Goal: Task Accomplishment & Management: Manage account settings

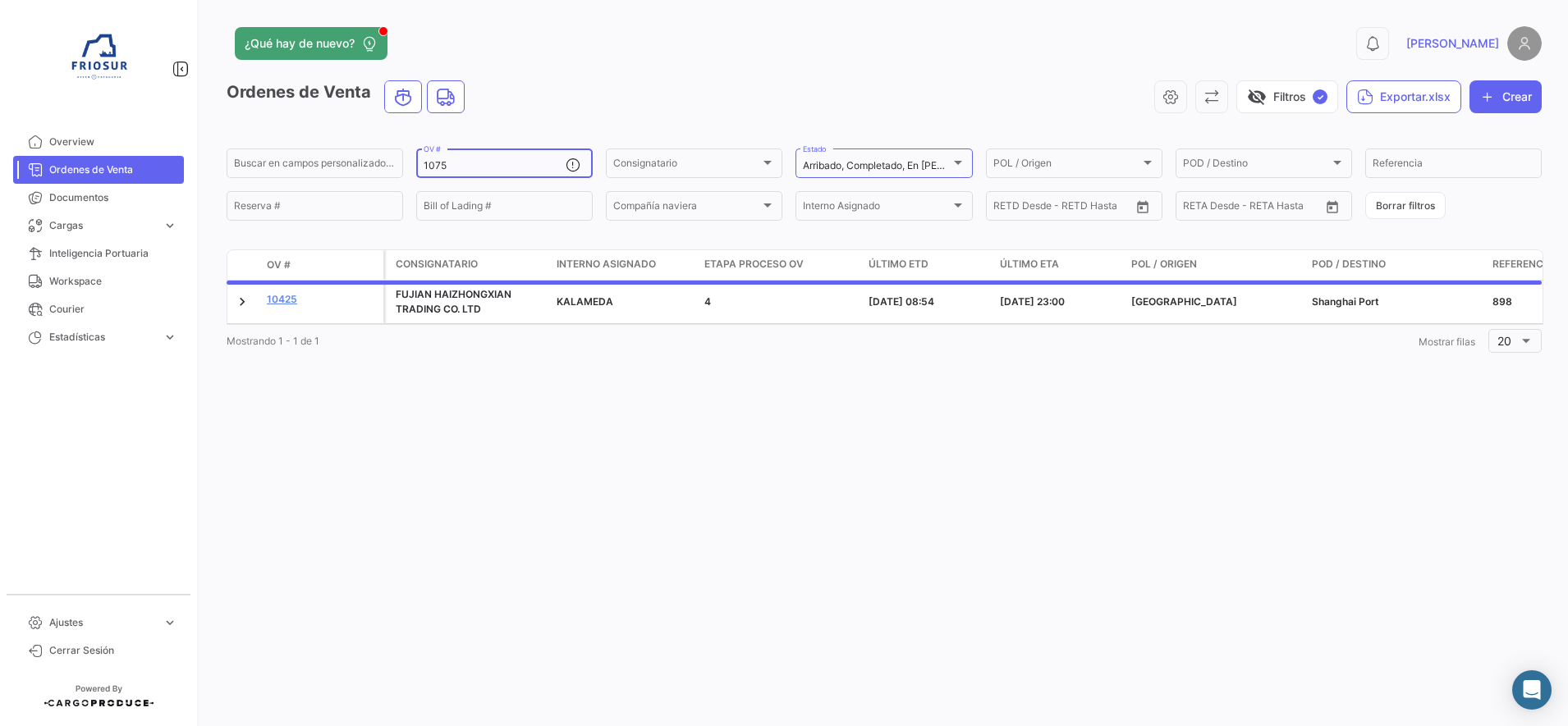
type input "10755"
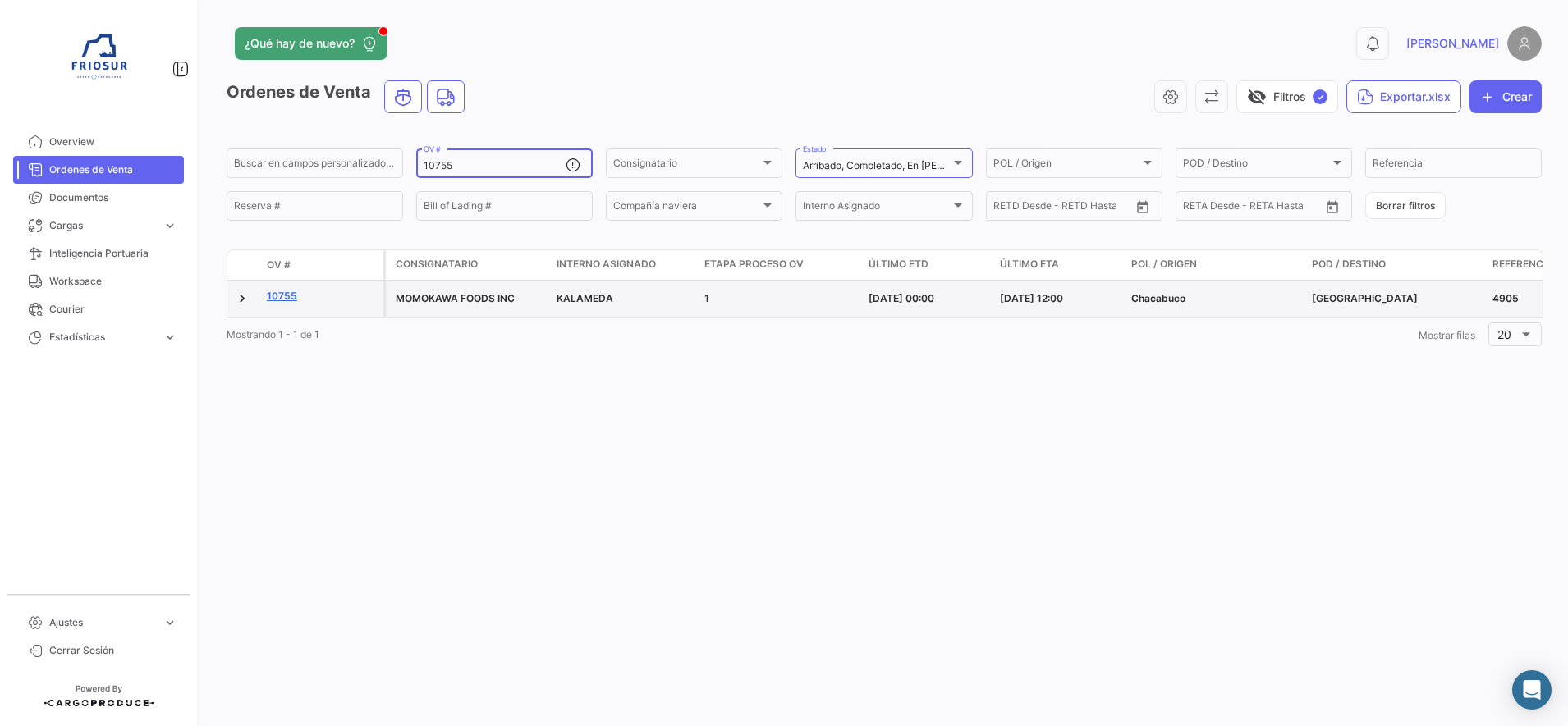
click at [278, 294] on link "10755" at bounding box center [322, 296] width 110 height 14
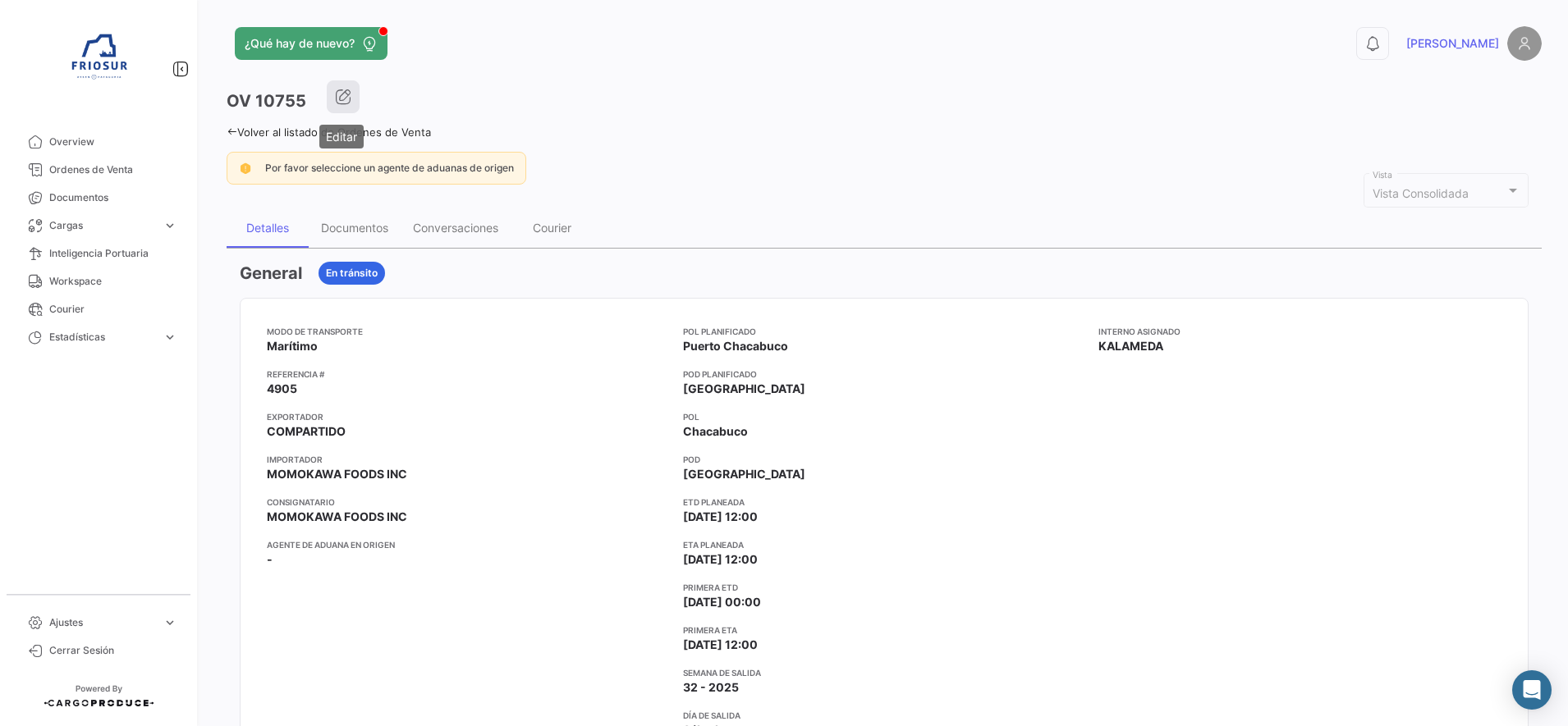
click at [346, 95] on icon "button" at bounding box center [343, 96] width 16 height 16
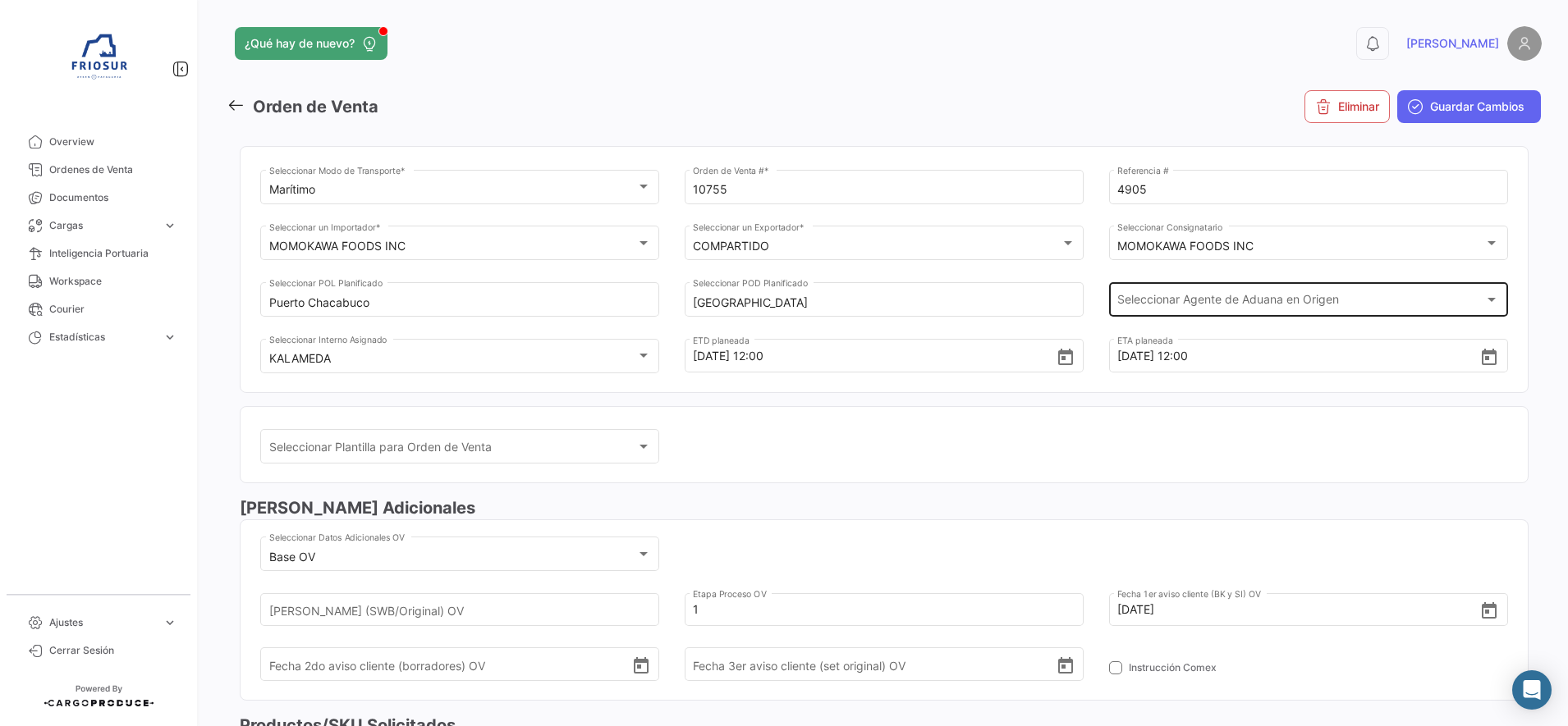
click at [1167, 295] on div "Seleccionar Agente de Aduana en Origen Seleccionar Agente de Aduana en Origen" at bounding box center [1308, 299] width 382 height 38
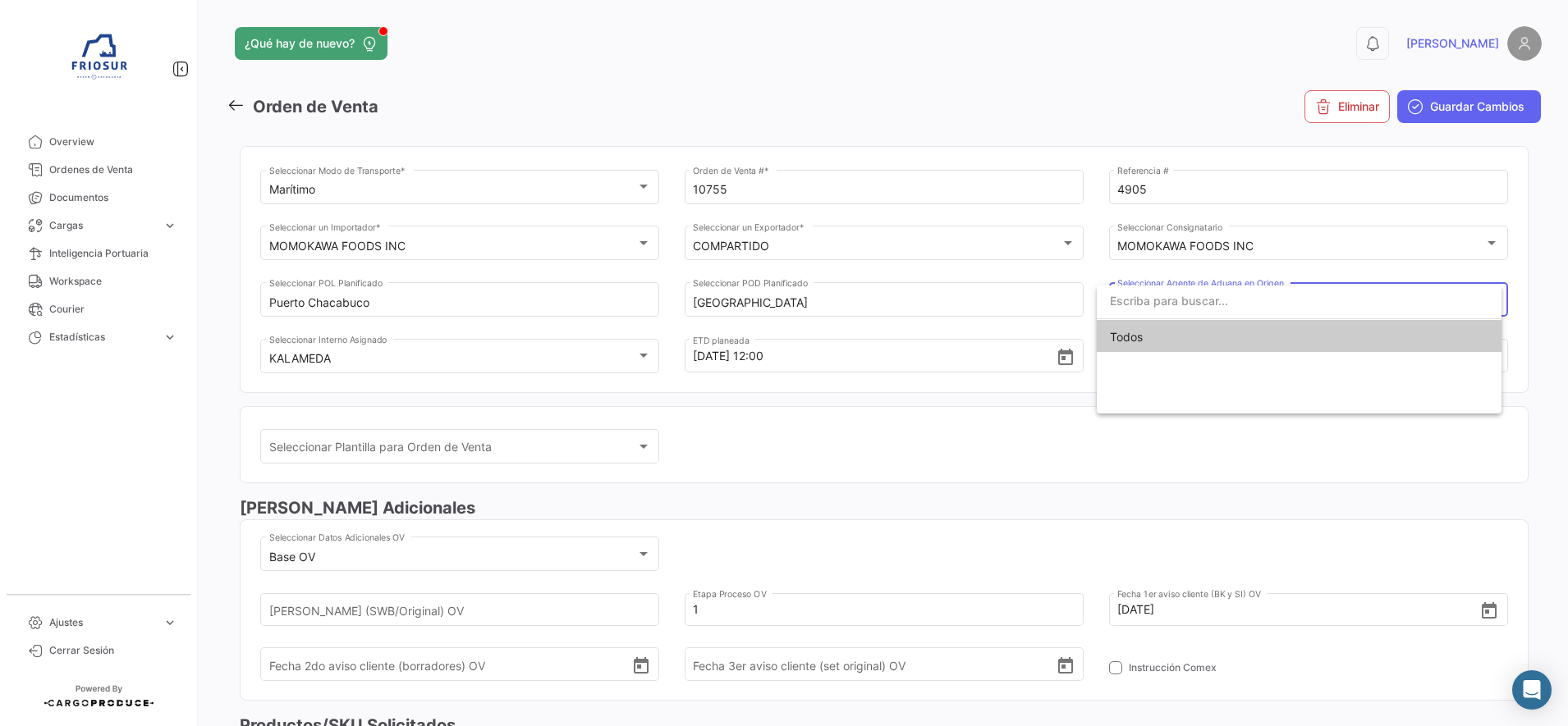
click at [1158, 338] on span "Todos" at bounding box center [1299, 338] width 379 height 34
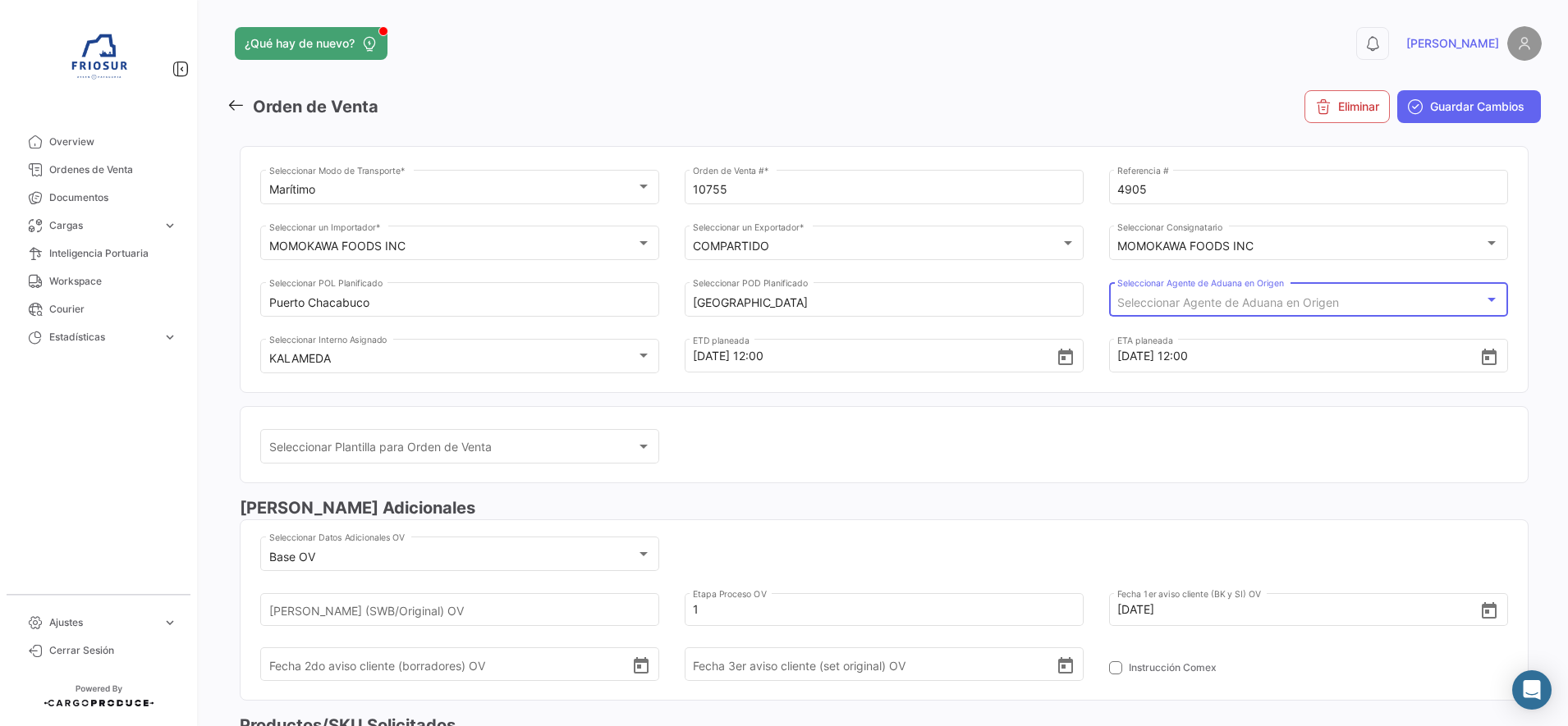
click at [987, 460] on div "Seleccionar Plantilla para Orden de Venta Seleccionar Plantilla para Orden de V…" at bounding box center [885, 454] width 1248 height 56
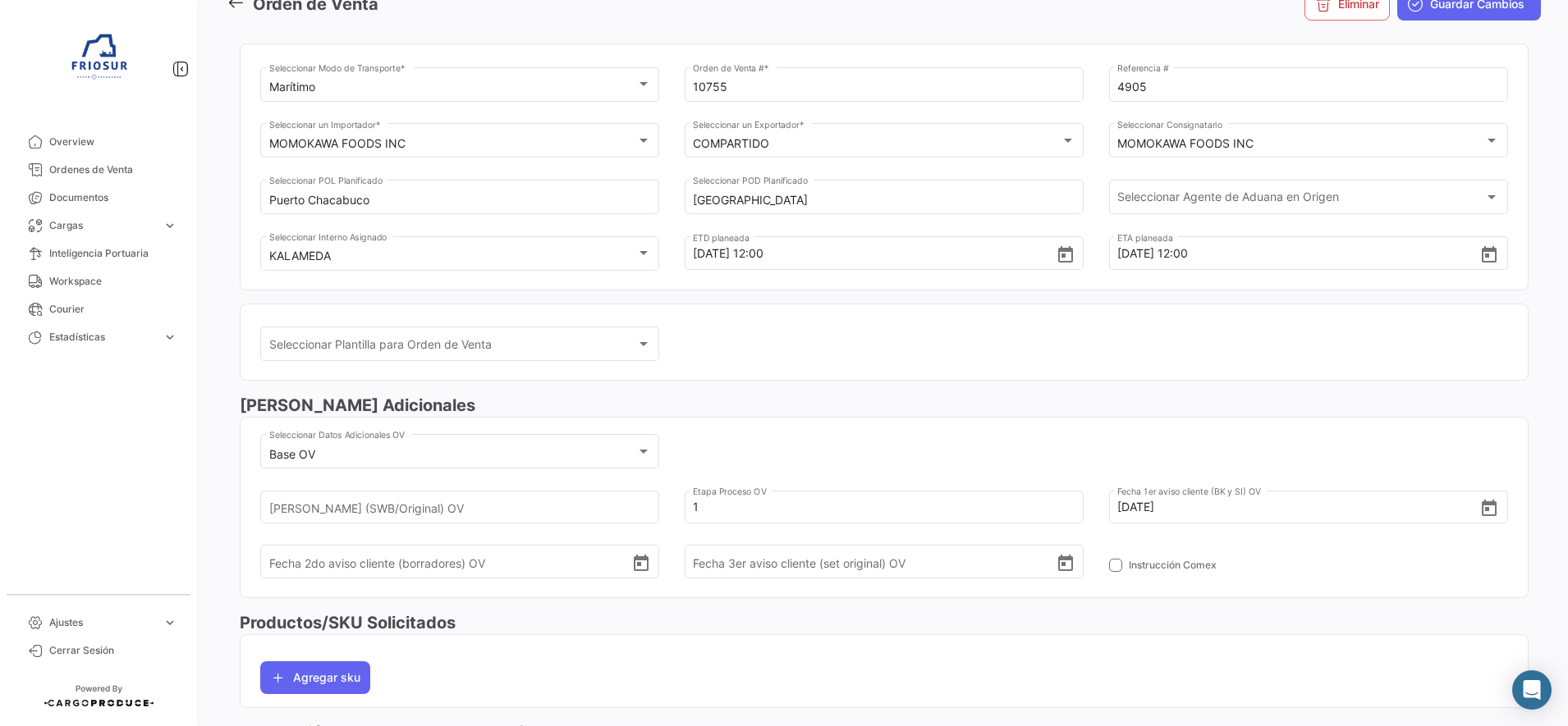
scroll to position [205, 0]
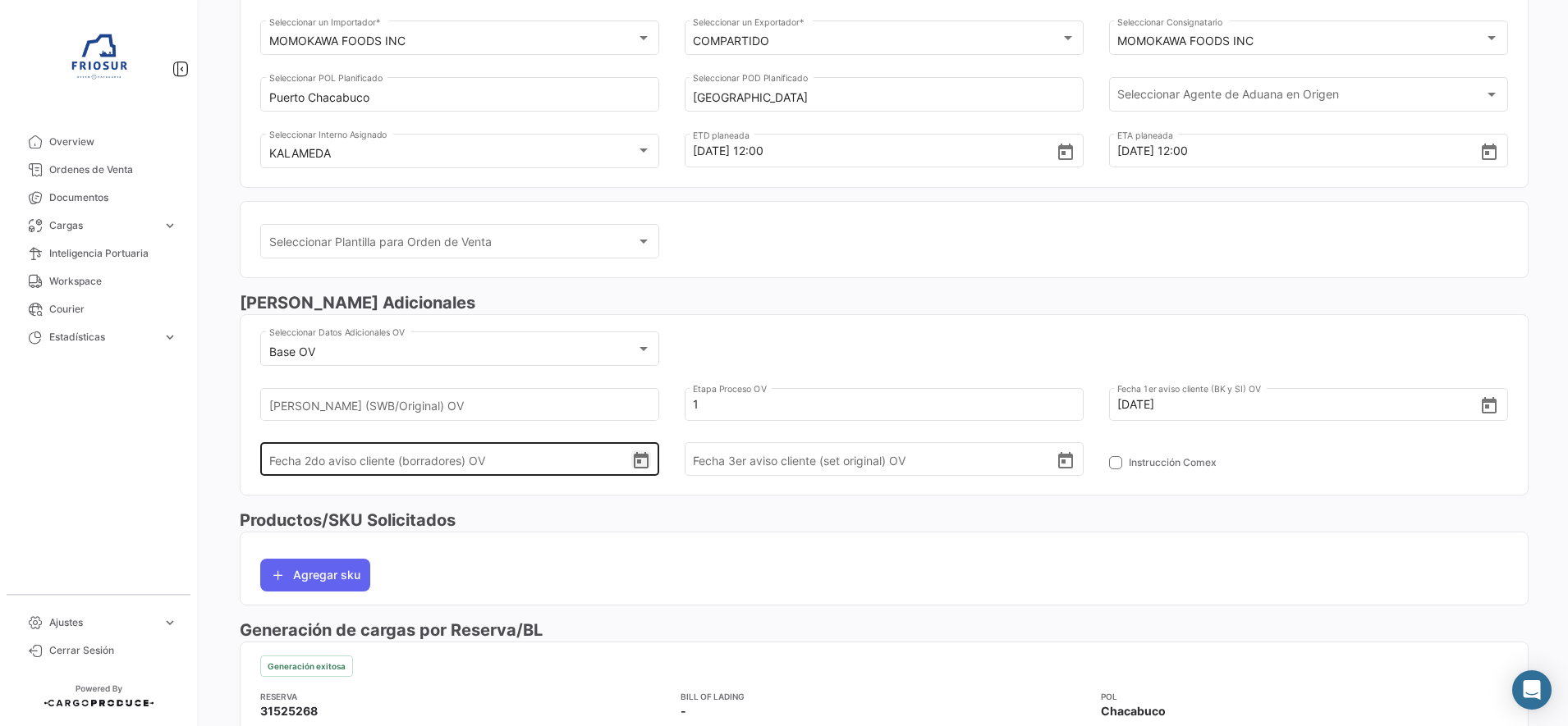
click at [644, 463] on icon "Open calendar" at bounding box center [640, 460] width 14 height 16
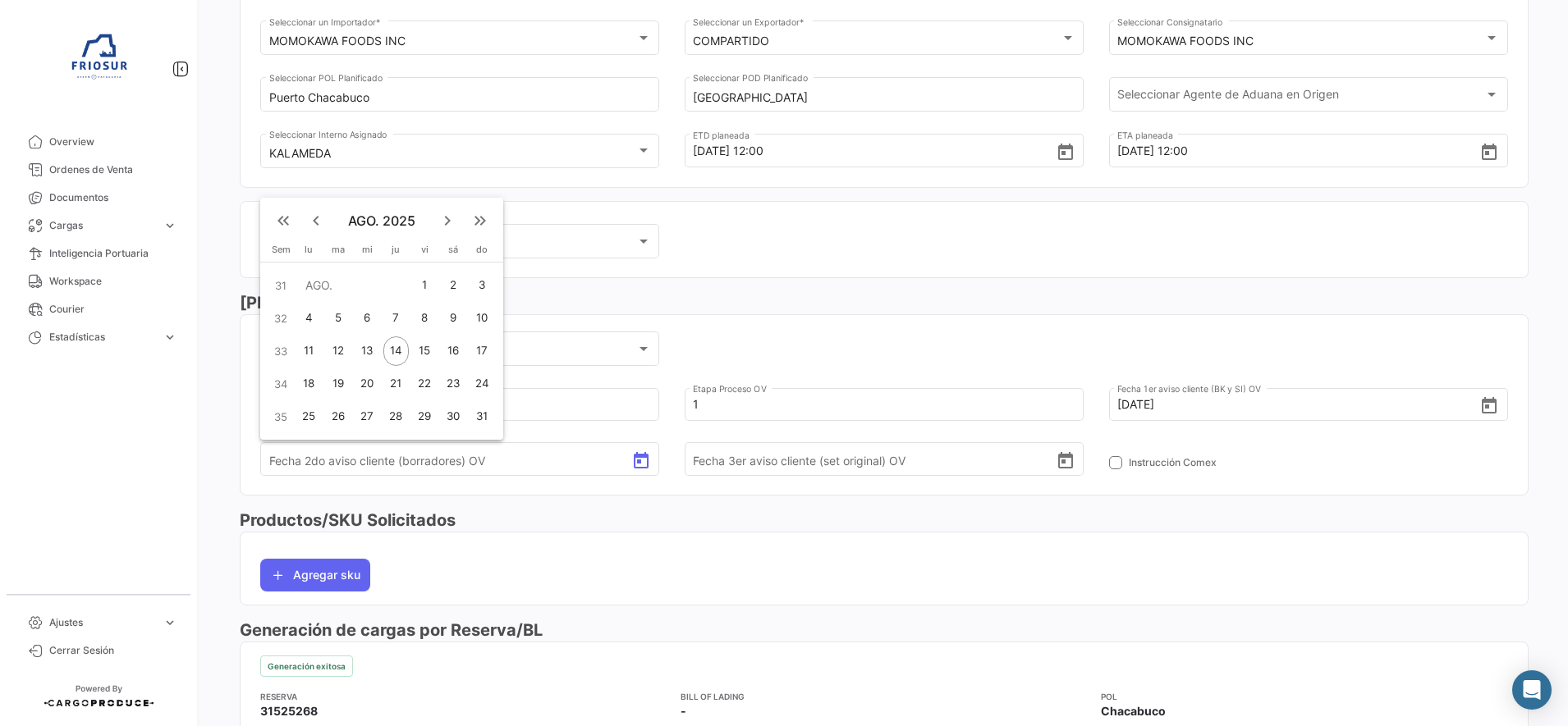
click at [393, 348] on div "14" at bounding box center [396, 351] width 26 height 30
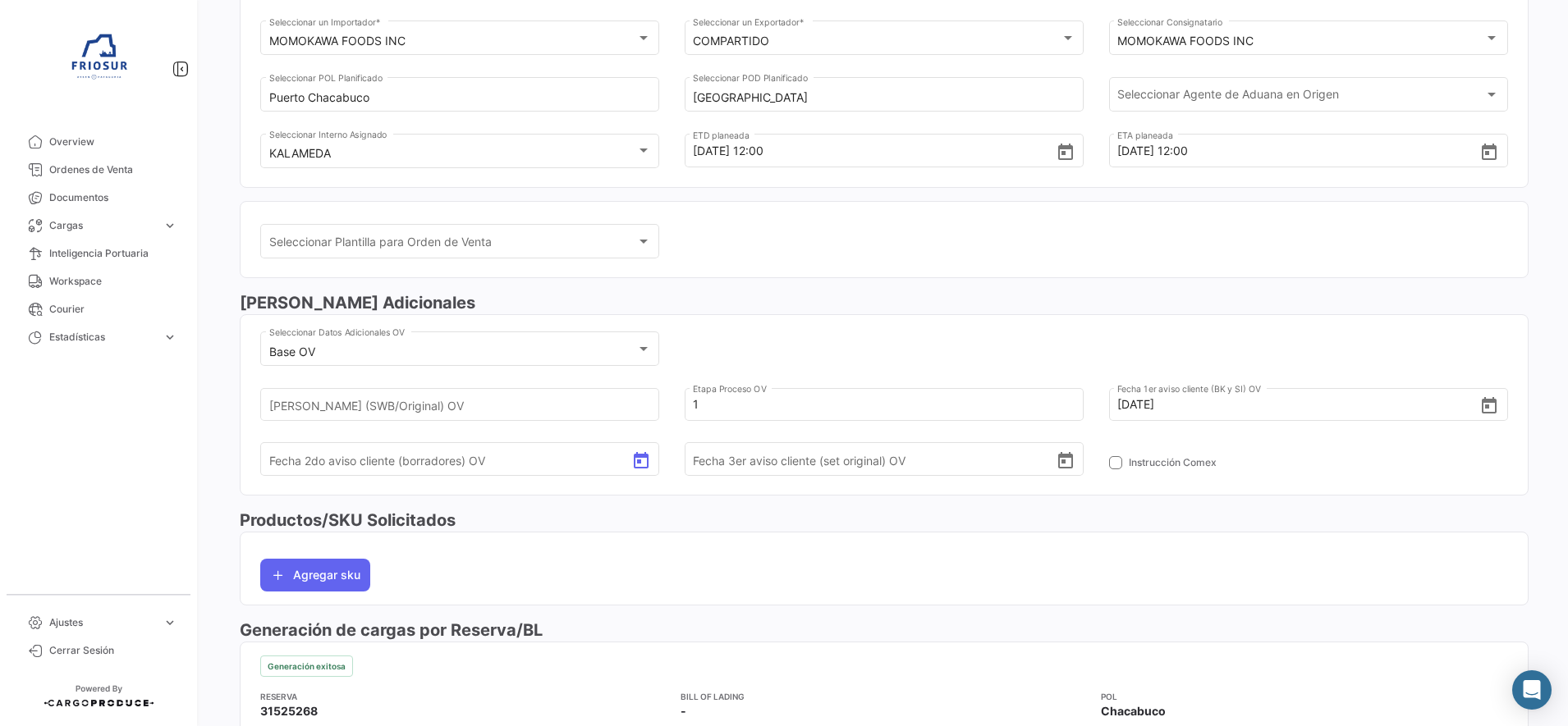
type input "[DATE]"
click at [822, 521] on h3 "Productos/SKU Solicitados" at bounding box center [884, 520] width 1289 height 23
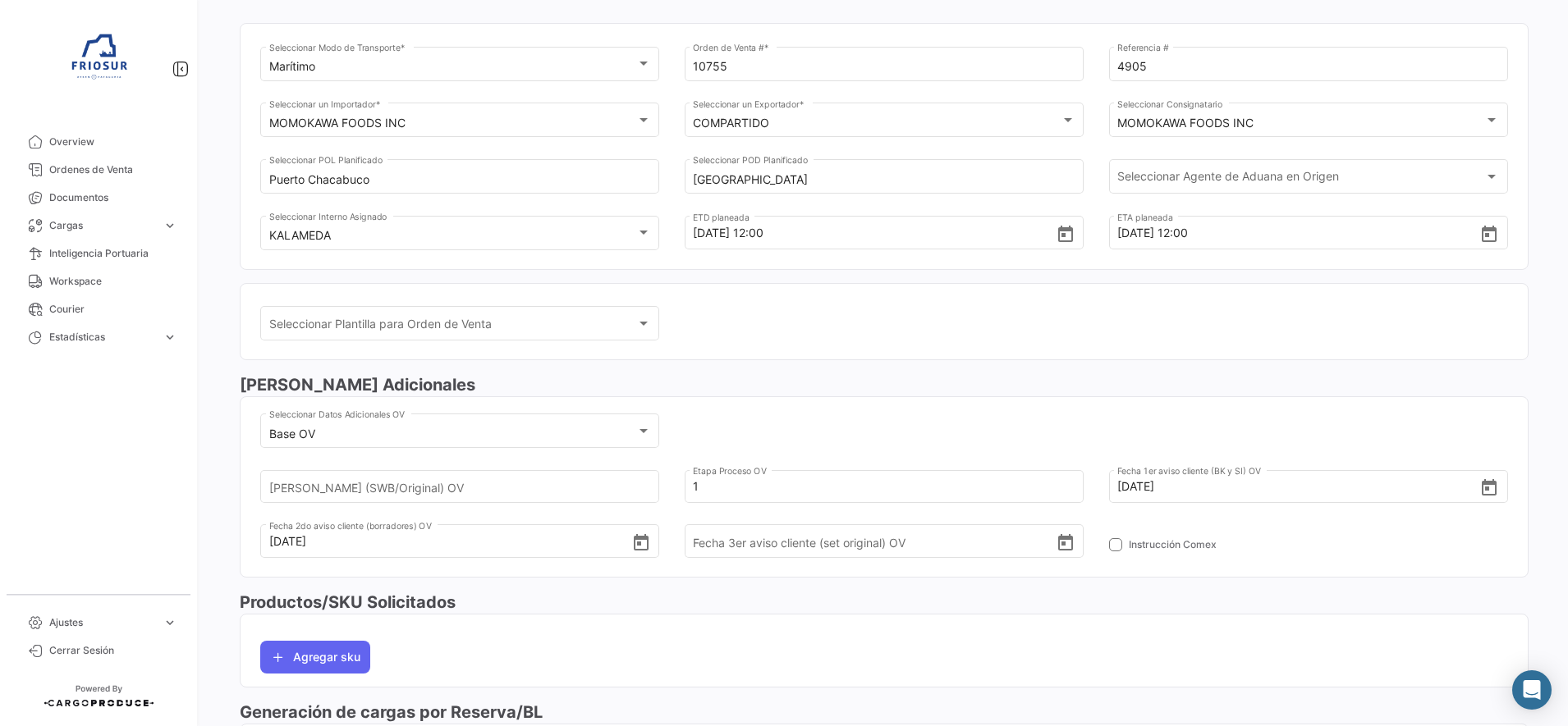
scroll to position [0, 0]
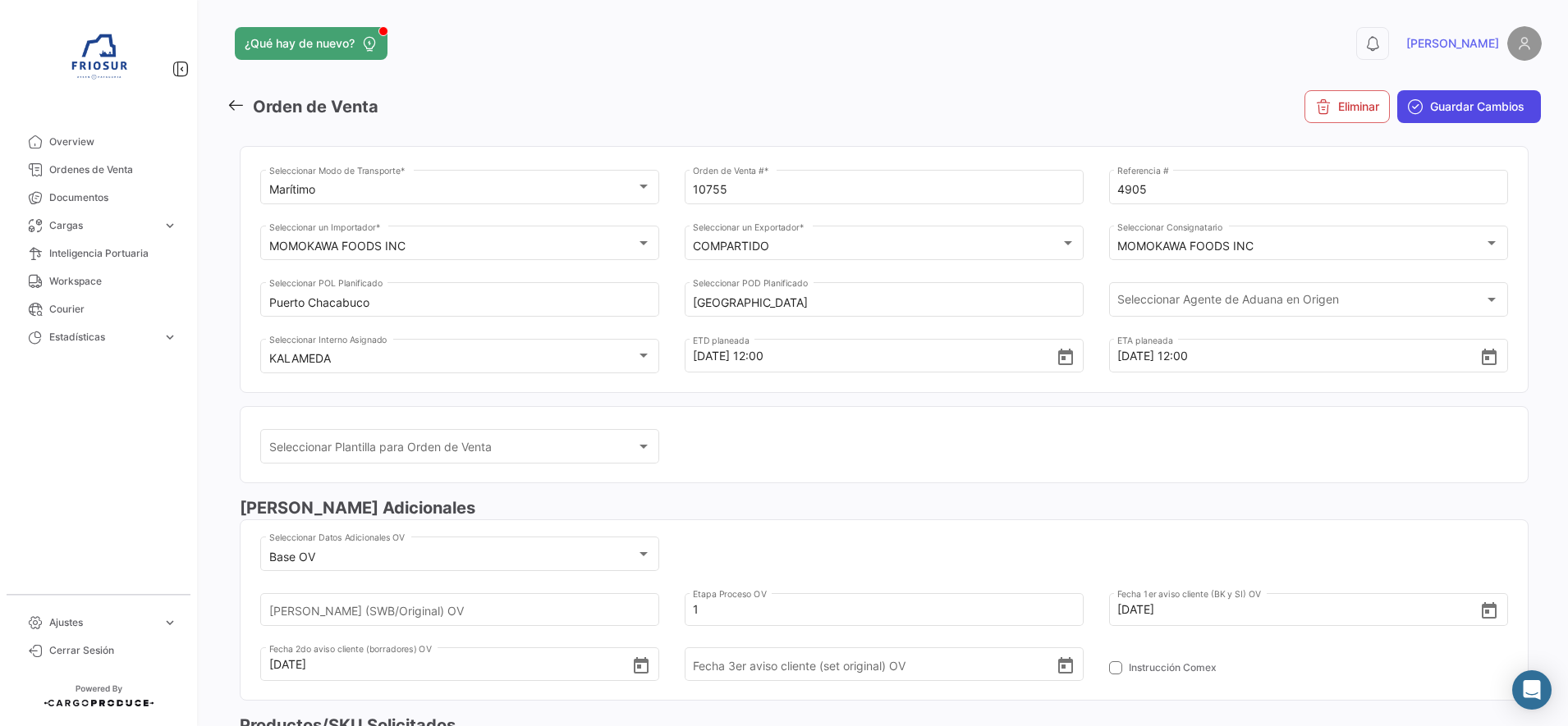
click at [1452, 103] on span "Guardar Cambios" at bounding box center [1477, 106] width 94 height 16
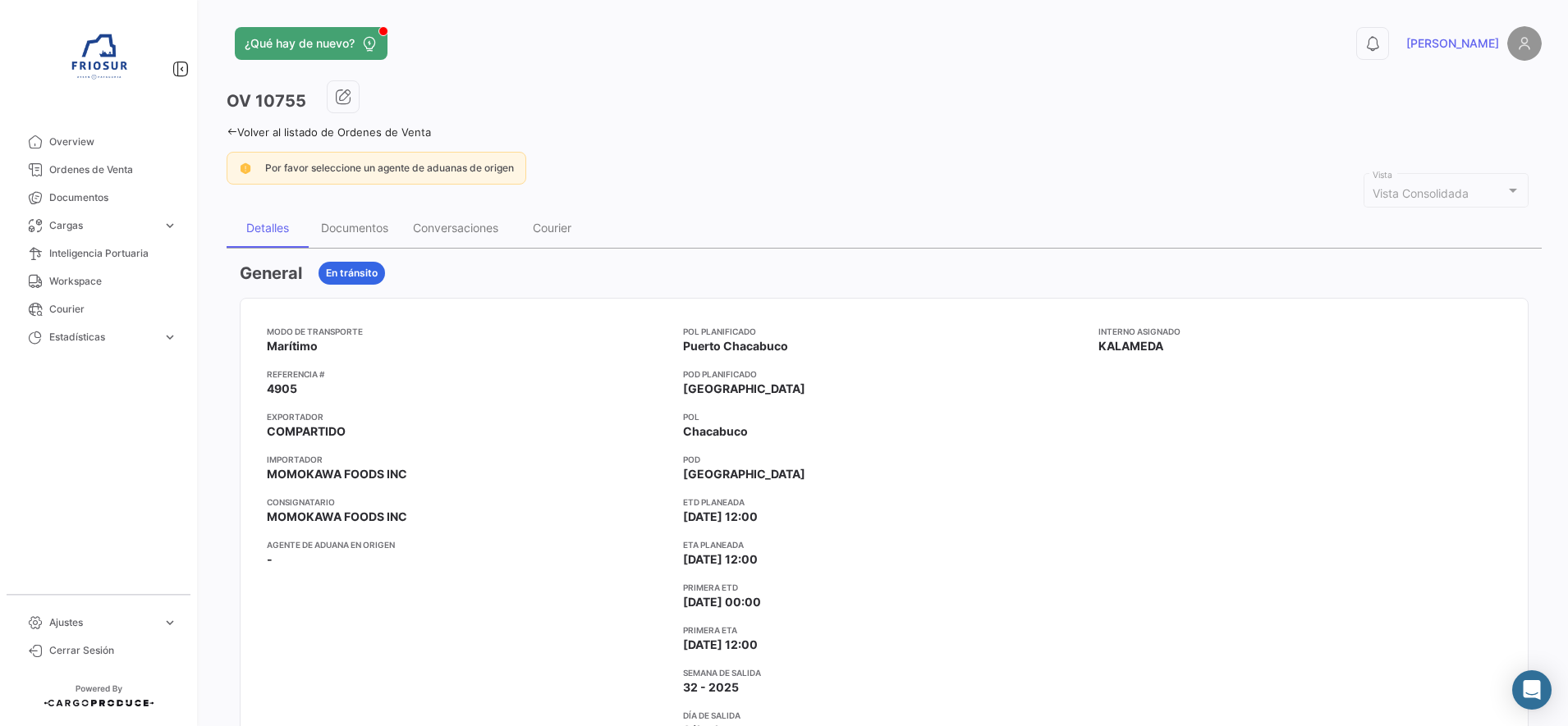
click at [232, 131] on icon at bounding box center [231, 132] width 10 height 10
